Goal: Entertainment & Leisure: Browse casually

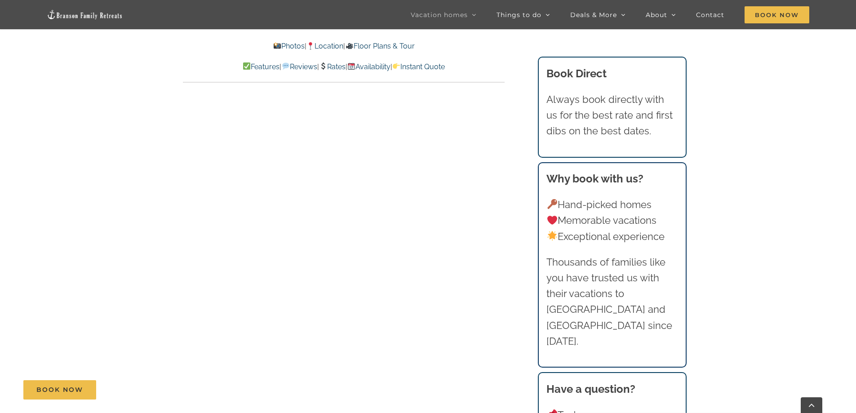
scroll to position [4339, 0]
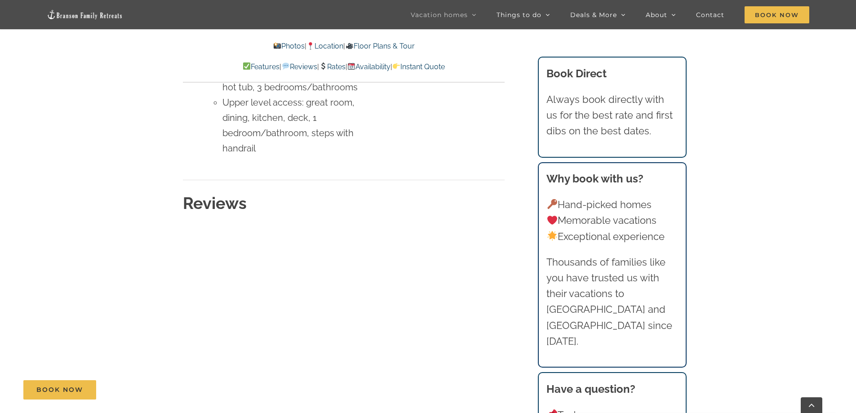
click at [283, 45] on link "Photos" at bounding box center [288, 46] width 31 height 9
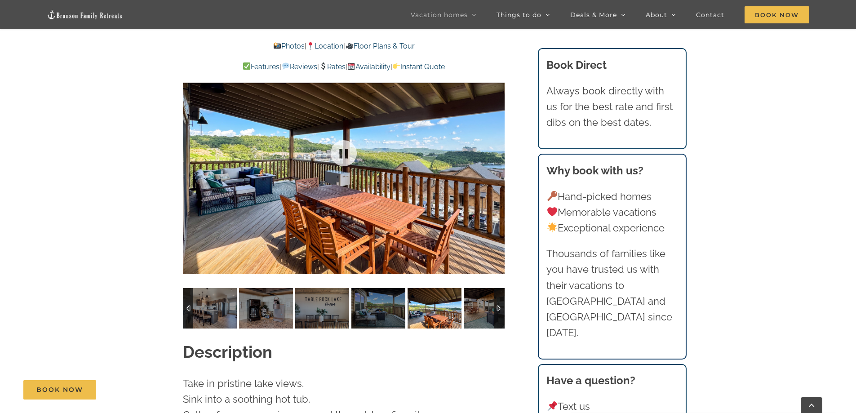
scroll to position [748, 0]
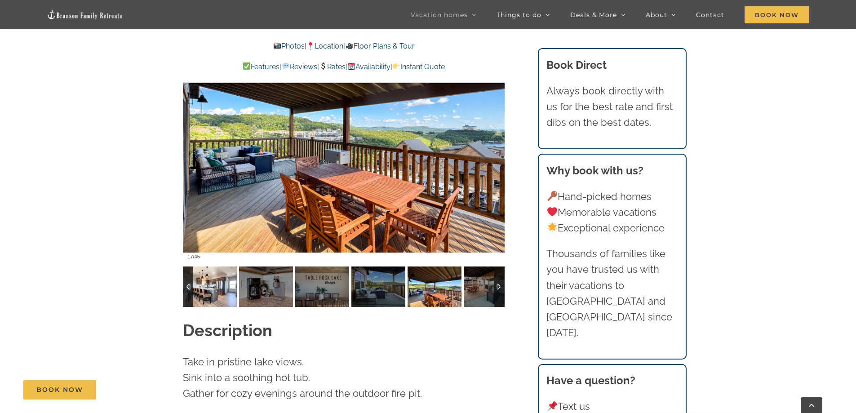
click at [215, 267] on img at bounding box center [210, 287] width 54 height 40
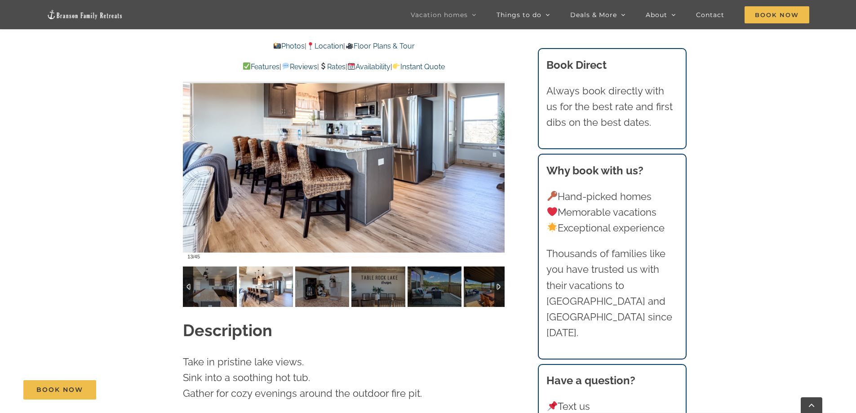
click at [265, 271] on img at bounding box center [266, 287] width 54 height 40
click at [309, 275] on img at bounding box center [322, 287] width 54 height 40
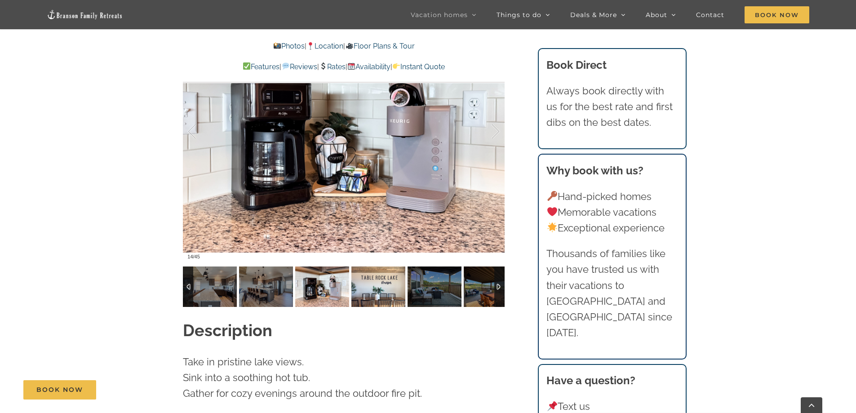
click at [366, 277] on img at bounding box center [379, 287] width 54 height 40
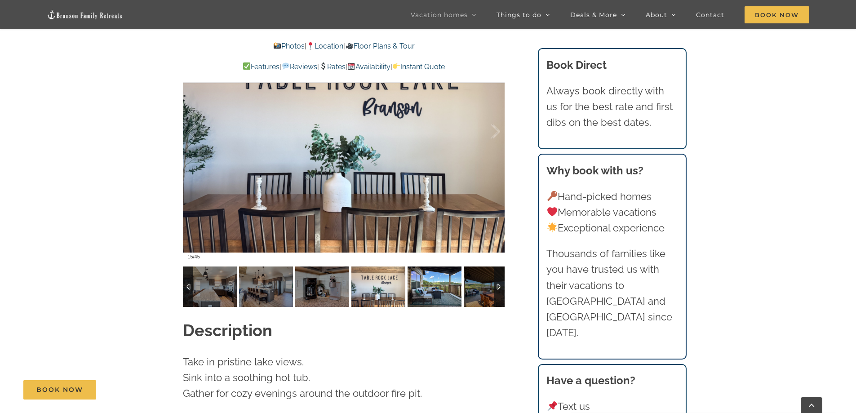
click at [430, 275] on img at bounding box center [435, 287] width 54 height 40
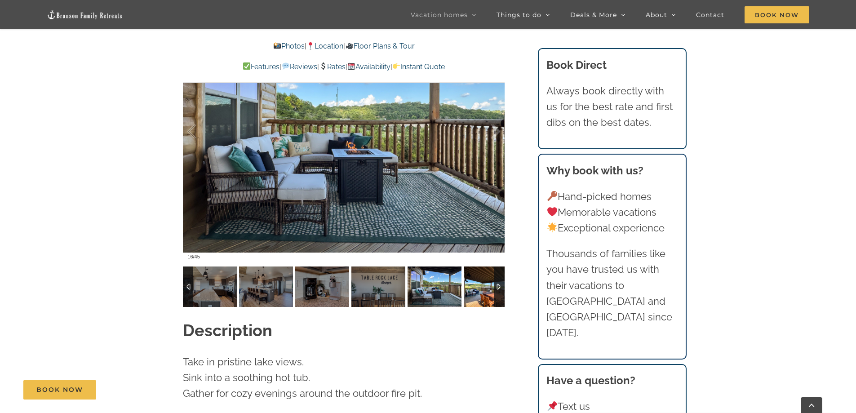
click at [471, 270] on img at bounding box center [491, 287] width 54 height 40
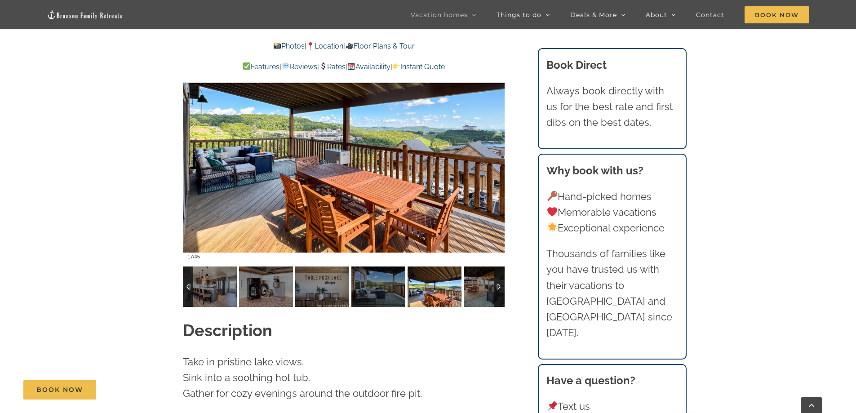
click at [498, 279] on div at bounding box center [499, 287] width 10 height 40
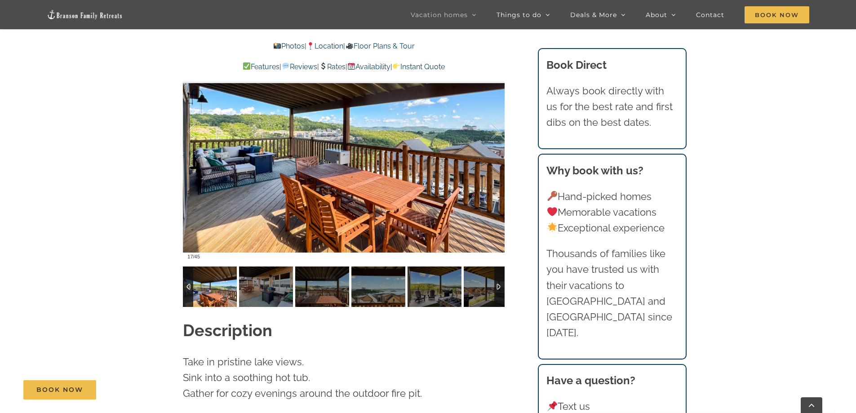
click at [497, 281] on div at bounding box center [499, 287] width 10 height 40
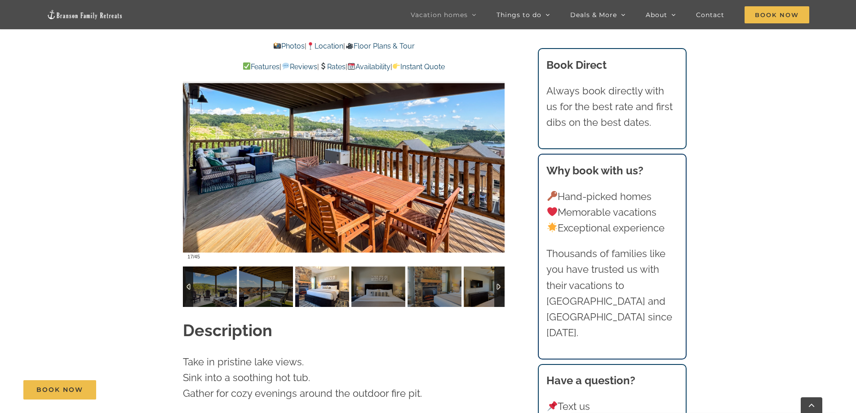
click at [321, 273] on img at bounding box center [322, 287] width 54 height 40
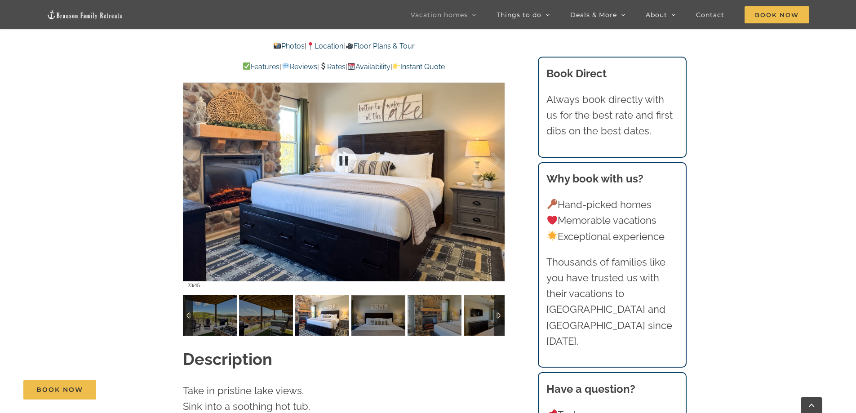
scroll to position [703, 0]
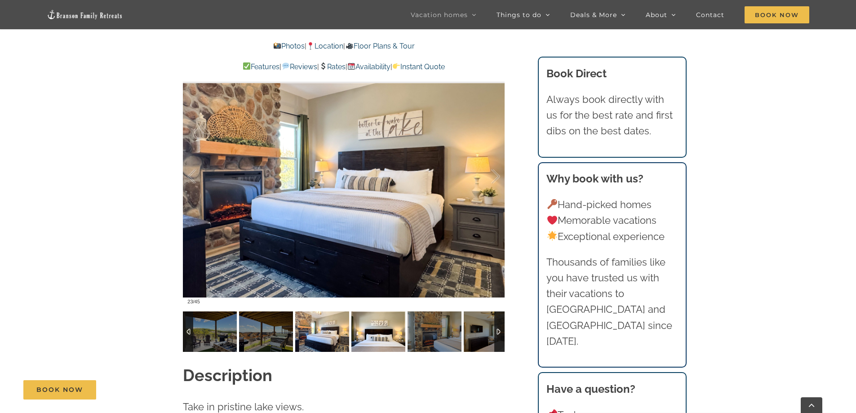
click at [378, 312] on img at bounding box center [379, 332] width 54 height 40
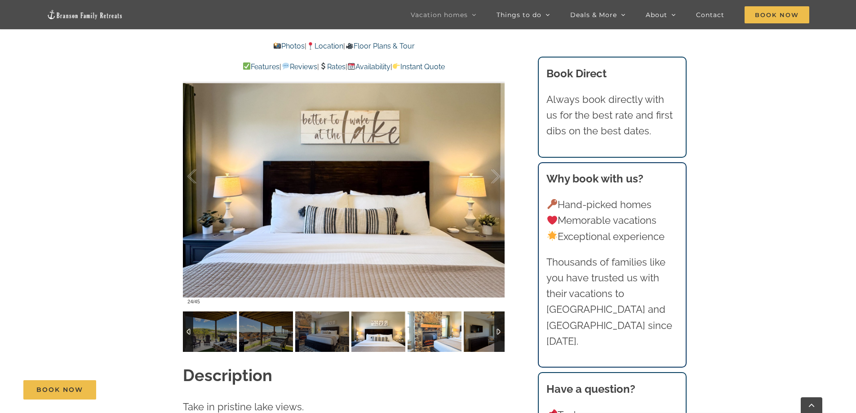
click at [411, 314] on img at bounding box center [435, 332] width 54 height 40
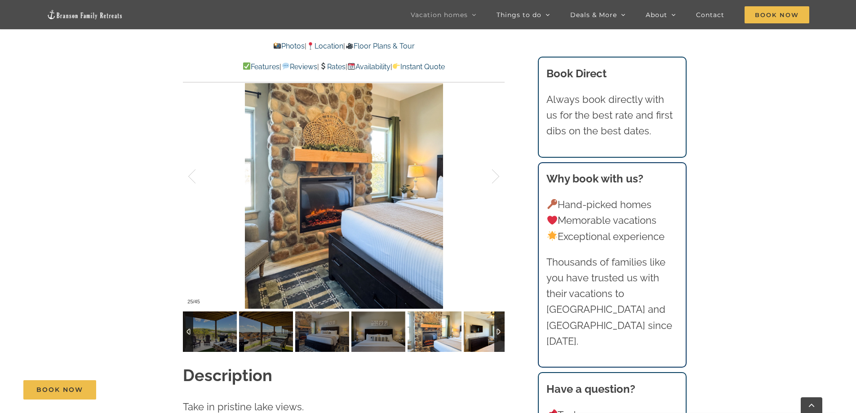
click at [476, 318] on img at bounding box center [491, 332] width 54 height 40
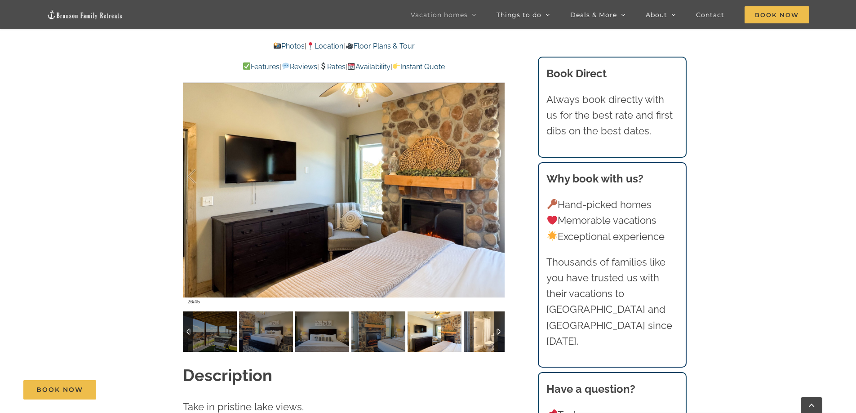
click at [476, 318] on img at bounding box center [491, 332] width 54 height 40
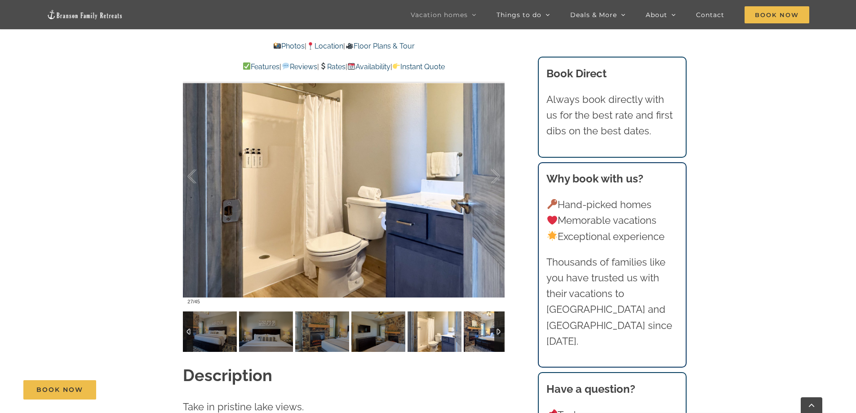
click at [476, 318] on img at bounding box center [491, 332] width 54 height 40
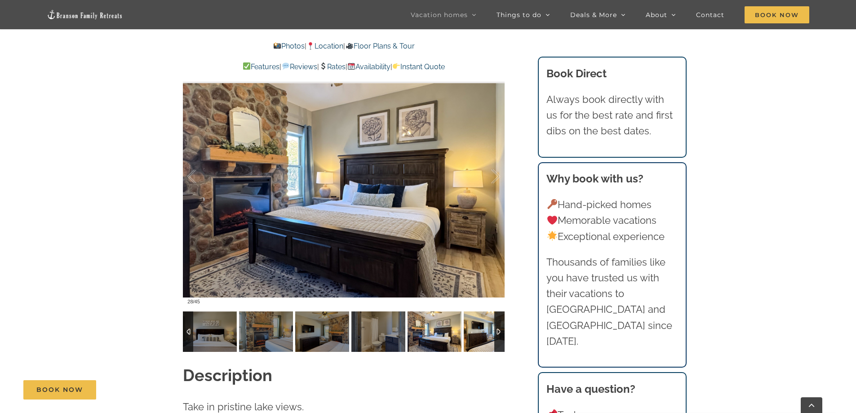
click at [476, 318] on img at bounding box center [491, 332] width 54 height 40
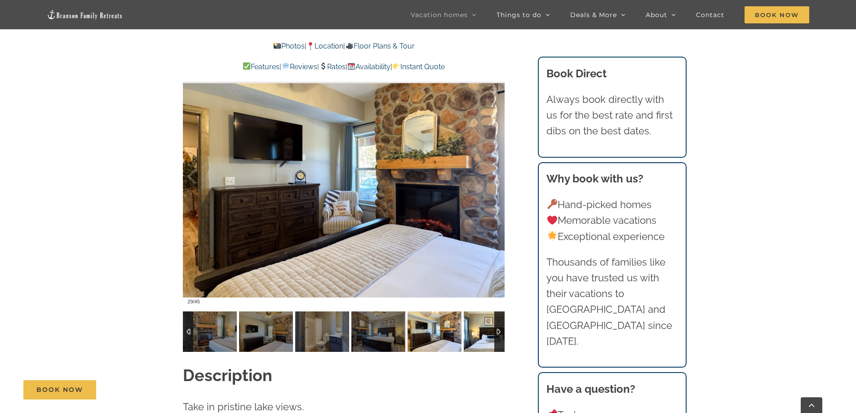
click at [476, 318] on img at bounding box center [491, 332] width 54 height 40
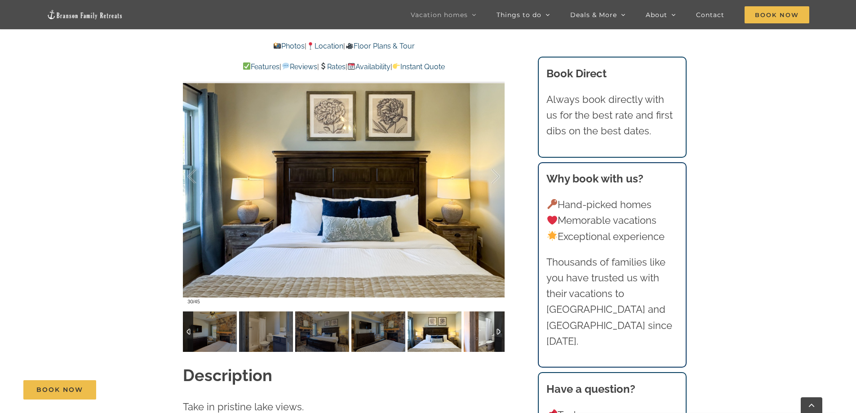
click at [476, 318] on img at bounding box center [491, 332] width 54 height 40
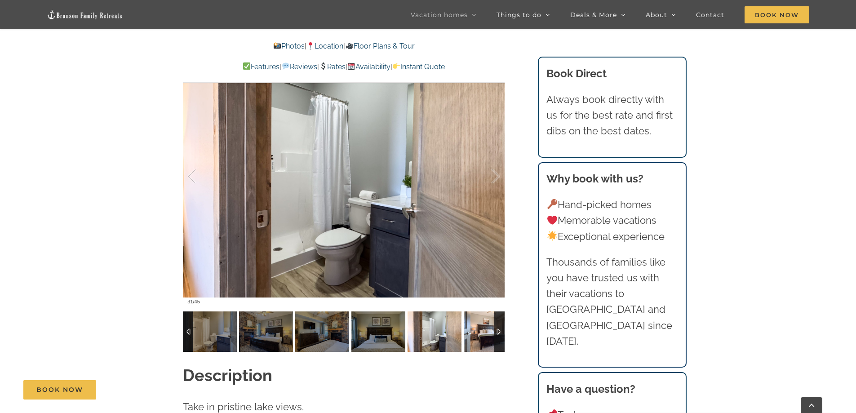
click at [476, 318] on img at bounding box center [491, 332] width 54 height 40
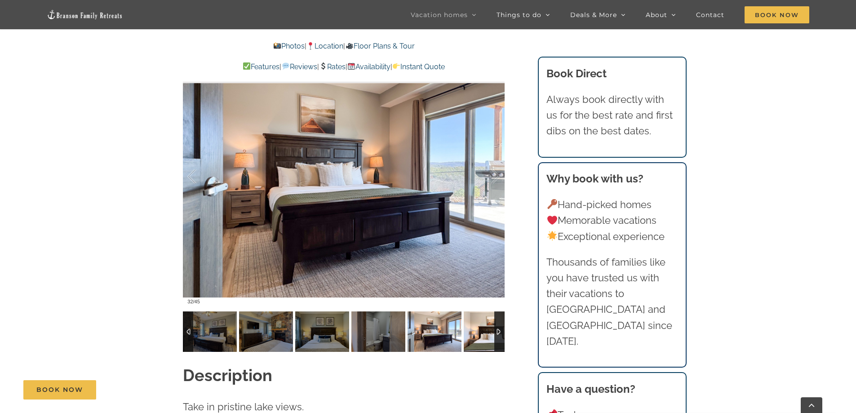
click at [476, 318] on img at bounding box center [491, 332] width 54 height 40
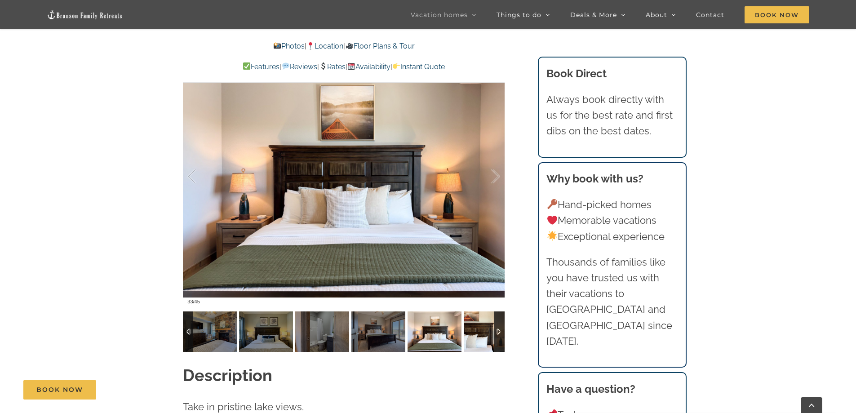
click at [476, 318] on img at bounding box center [491, 332] width 54 height 40
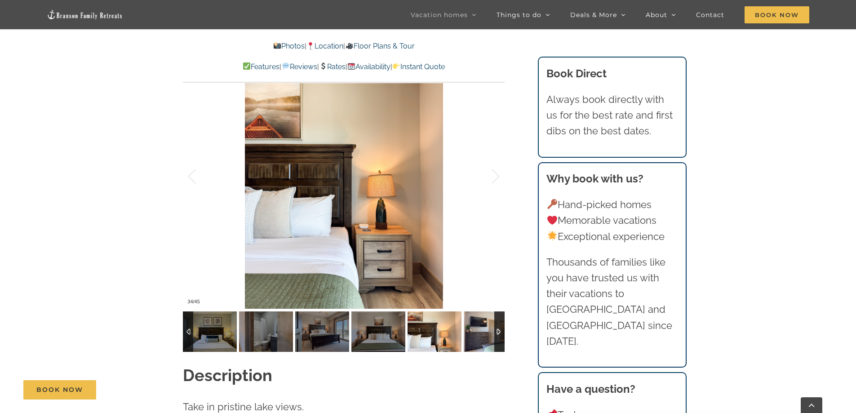
click at [476, 318] on img at bounding box center [491, 332] width 54 height 40
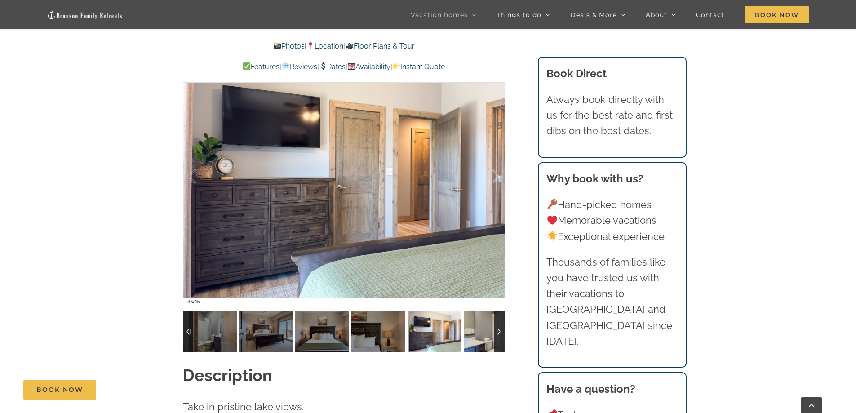
click at [476, 318] on img at bounding box center [491, 332] width 54 height 40
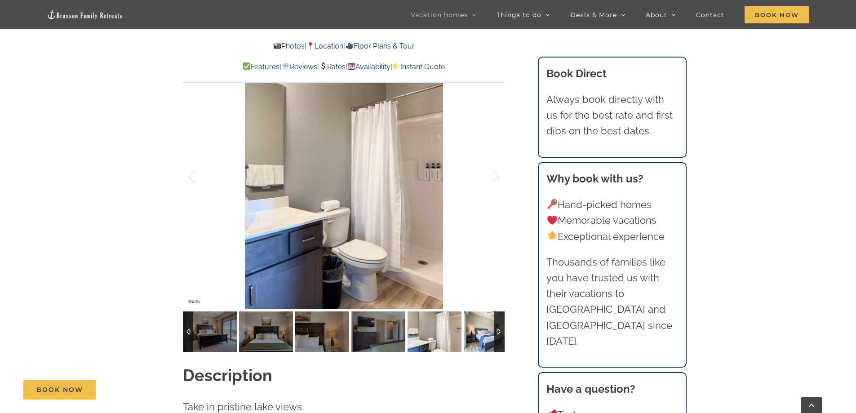
click at [476, 318] on img at bounding box center [491, 332] width 54 height 40
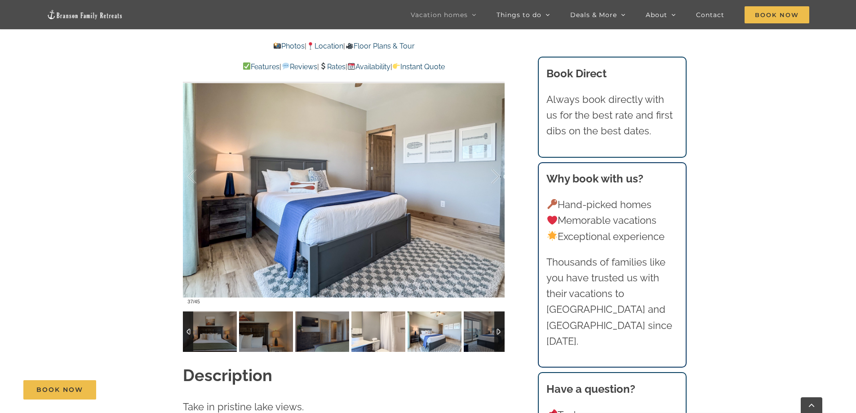
click at [379, 320] on img at bounding box center [379, 332] width 54 height 40
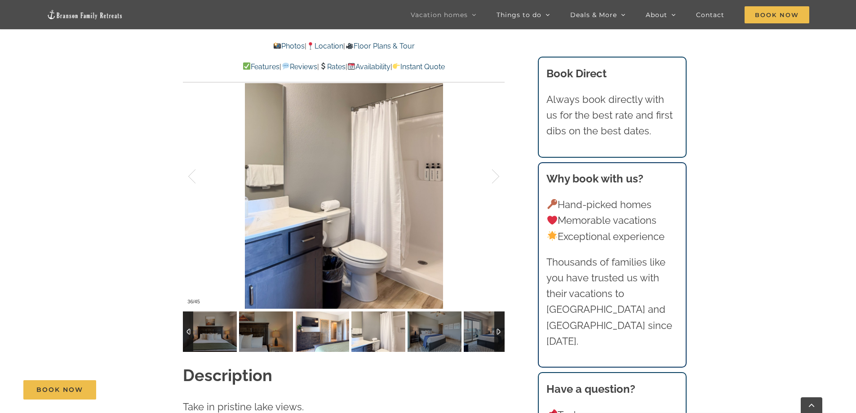
click at [321, 313] on img at bounding box center [322, 332] width 54 height 40
